Goal: Navigation & Orientation: Find specific page/section

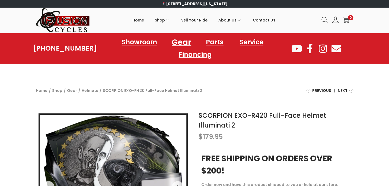
click at [181, 41] on link "Gear" at bounding box center [181, 41] width 33 height 15
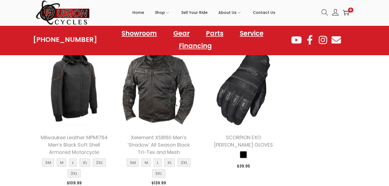
scroll to position [617, 0]
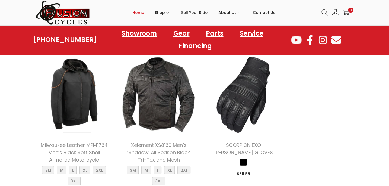
click at [136, 12] on span "Home" at bounding box center [138, 13] width 12 height 14
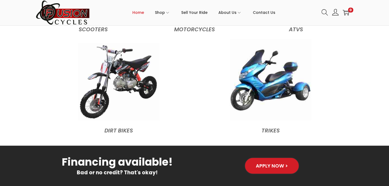
scroll to position [617, 0]
